Goal: Task Accomplishment & Management: Use online tool/utility

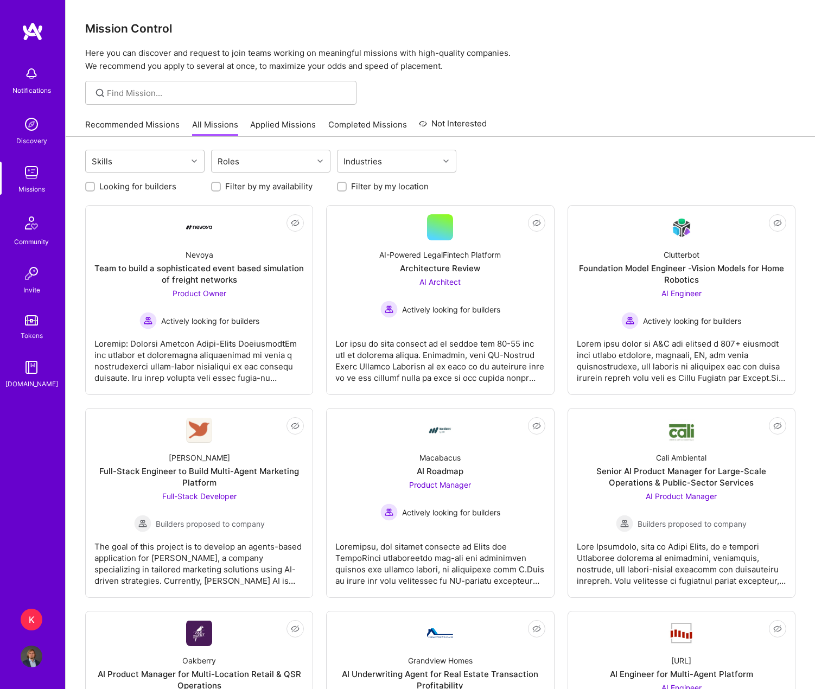
click at [27, 617] on div "K" at bounding box center [32, 620] width 22 height 22
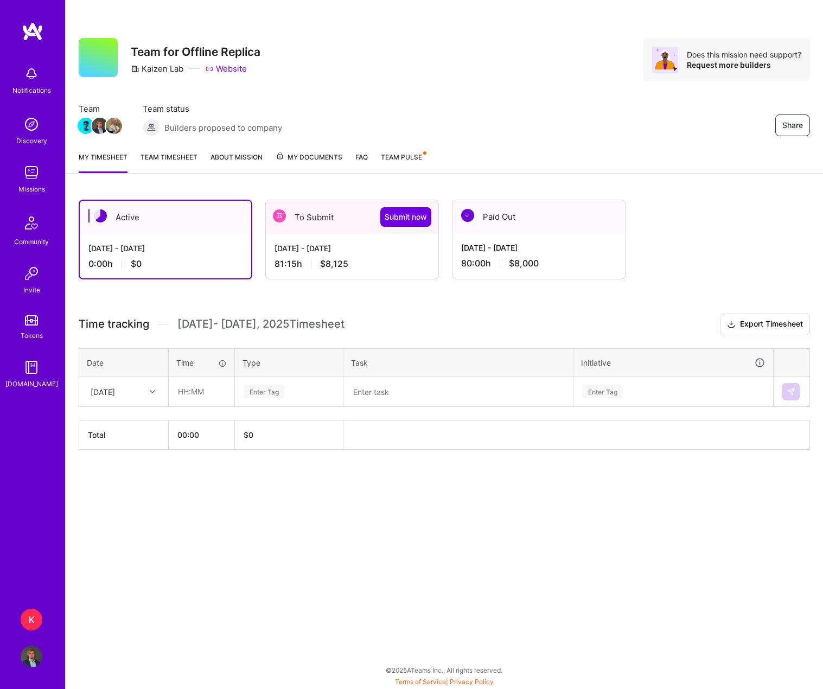
click at [33, 619] on div "K" at bounding box center [32, 620] width 22 height 22
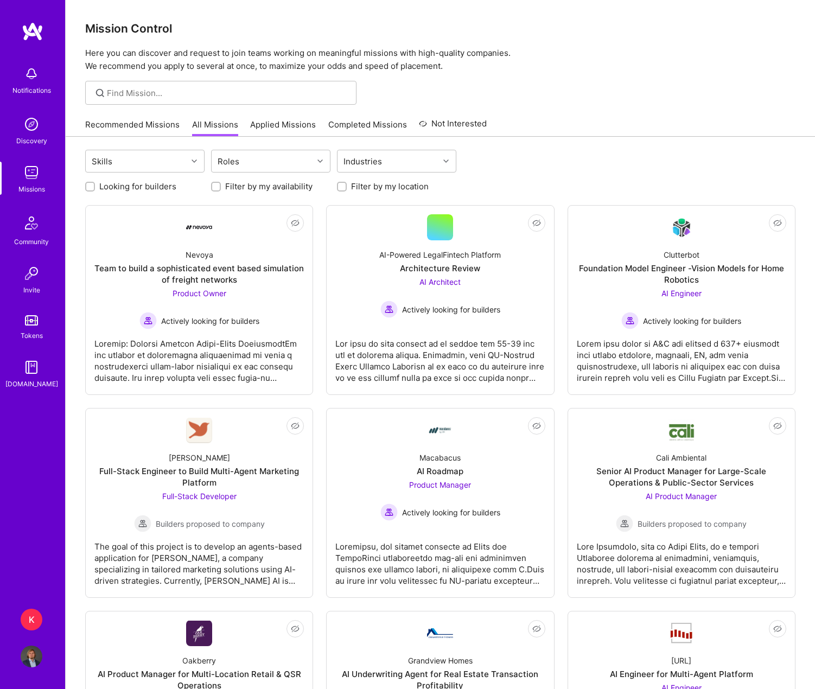
click at [238, 184] on label "Filter by my availability" at bounding box center [268, 186] width 87 height 11
click at [221, 184] on input "Filter by my availability" at bounding box center [217, 187] width 8 height 8
checkbox input "true"
click at [365, 190] on label "Filter by my location" at bounding box center [390, 186] width 78 height 11
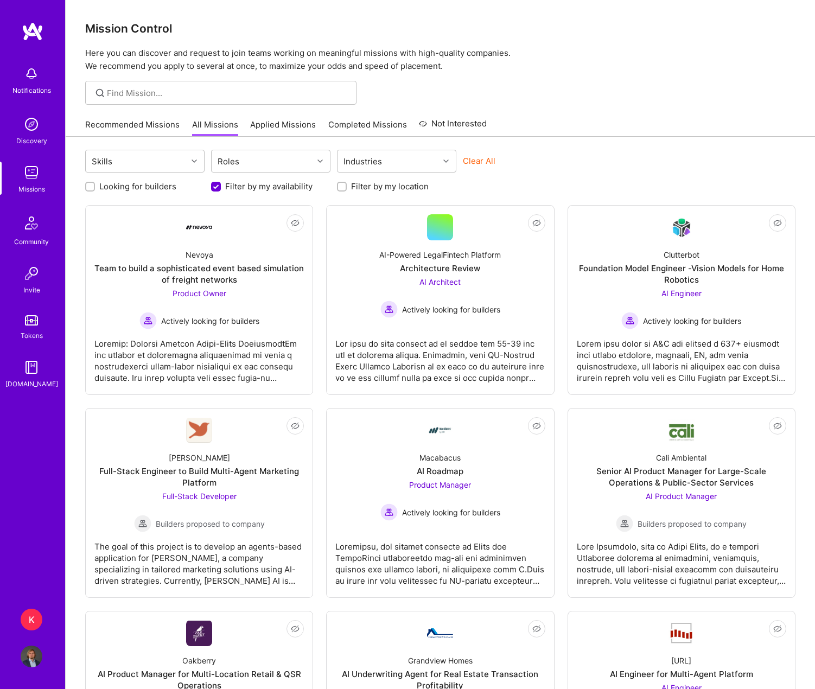
click at [151, 188] on label "Looking for builders" at bounding box center [137, 186] width 77 height 11
click at [95, 188] on input "Looking for builders" at bounding box center [91, 187] width 8 height 8
checkbox input "true"
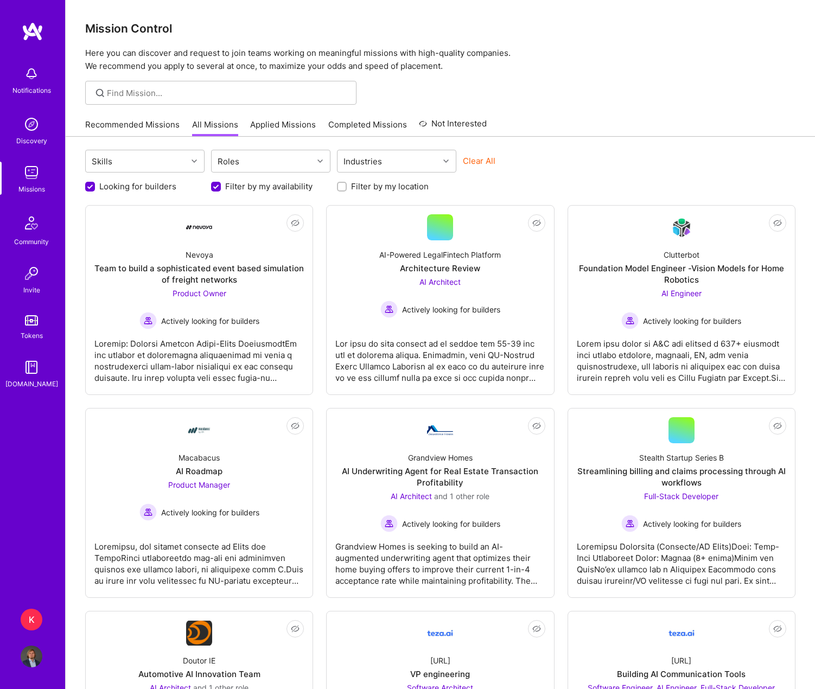
click at [136, 120] on link "Recommended Missions" at bounding box center [132, 128] width 94 height 18
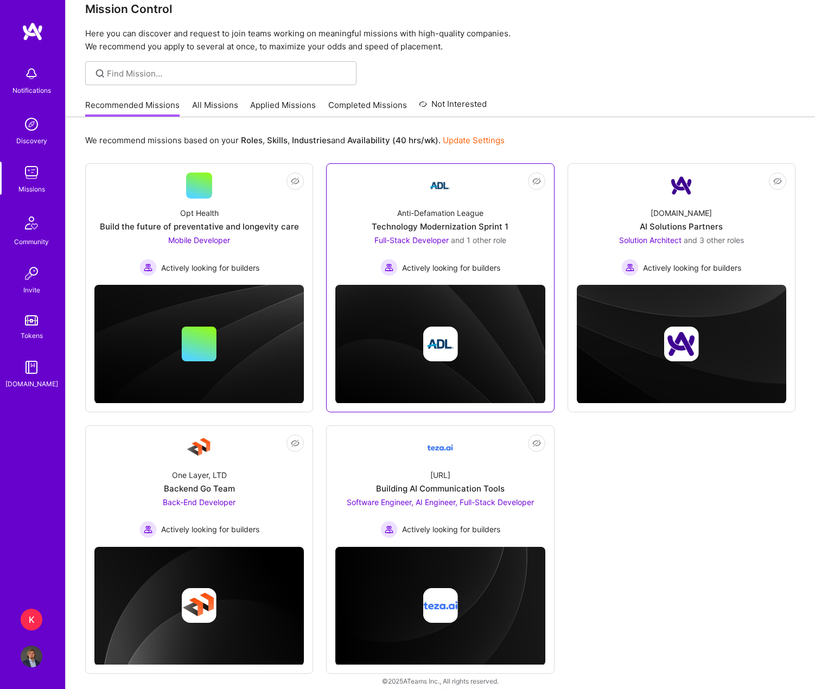
scroll to position [30, 0]
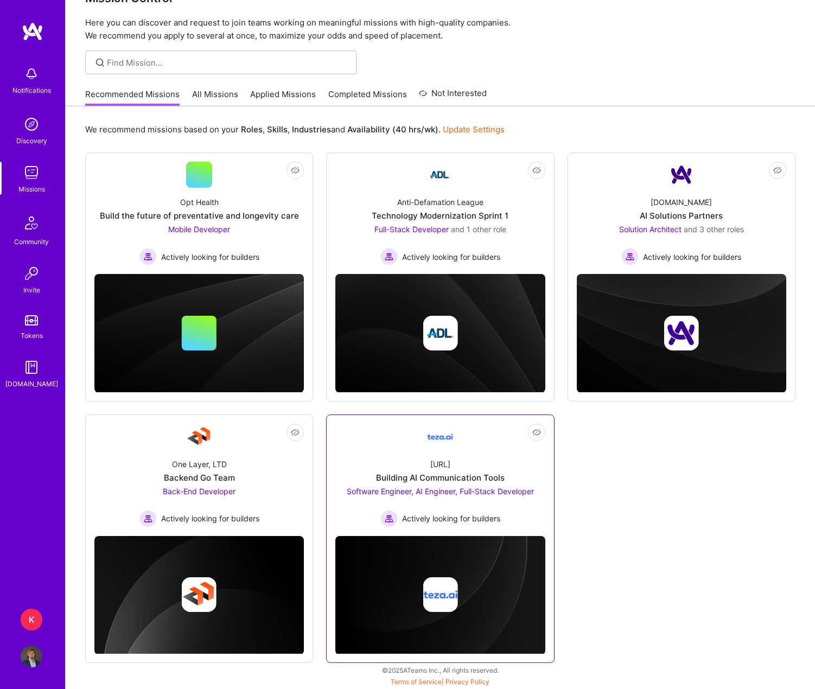
click at [487, 440] on link "Not Interested teza.ai Building AI Communication Tools Software Engineer, AI En…" at bounding box center [439, 476] width 209 height 104
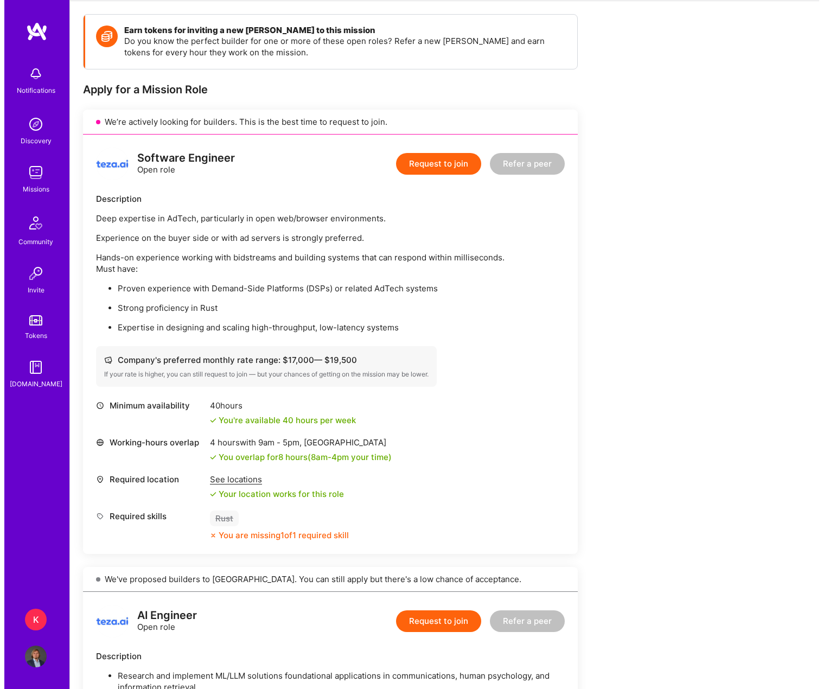
scroll to position [434, 0]
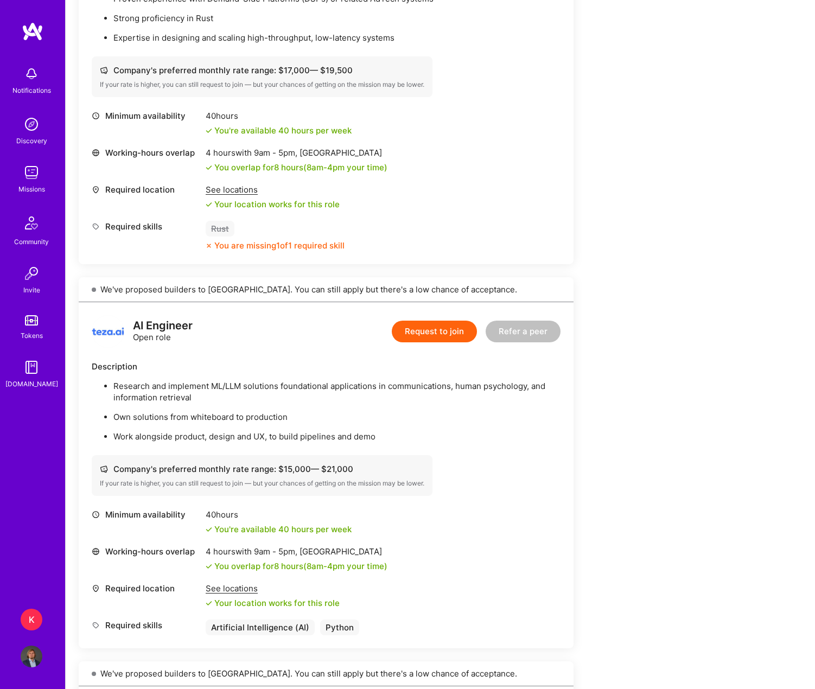
click at [30, 78] on img at bounding box center [32, 74] width 22 height 22
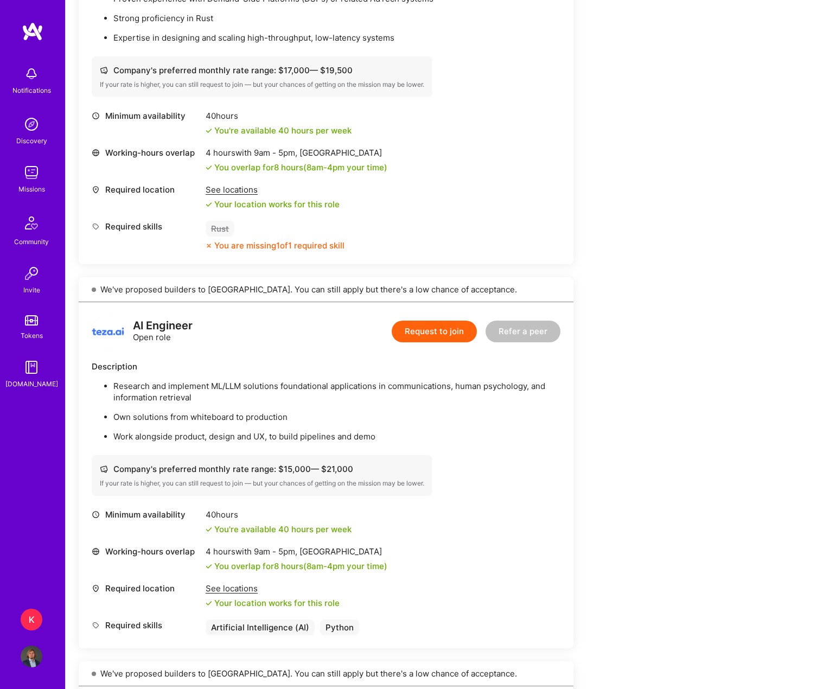
click at [27, 24] on img at bounding box center [33, 32] width 22 height 20
